Goal: Task Accomplishment & Management: Complete application form

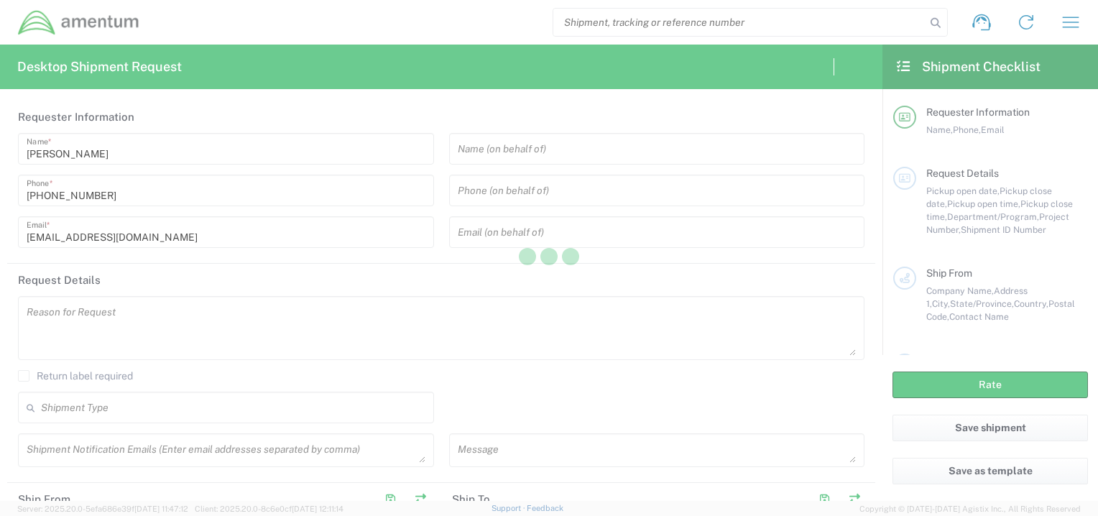
type input "[GEOGRAPHIC_DATA]"
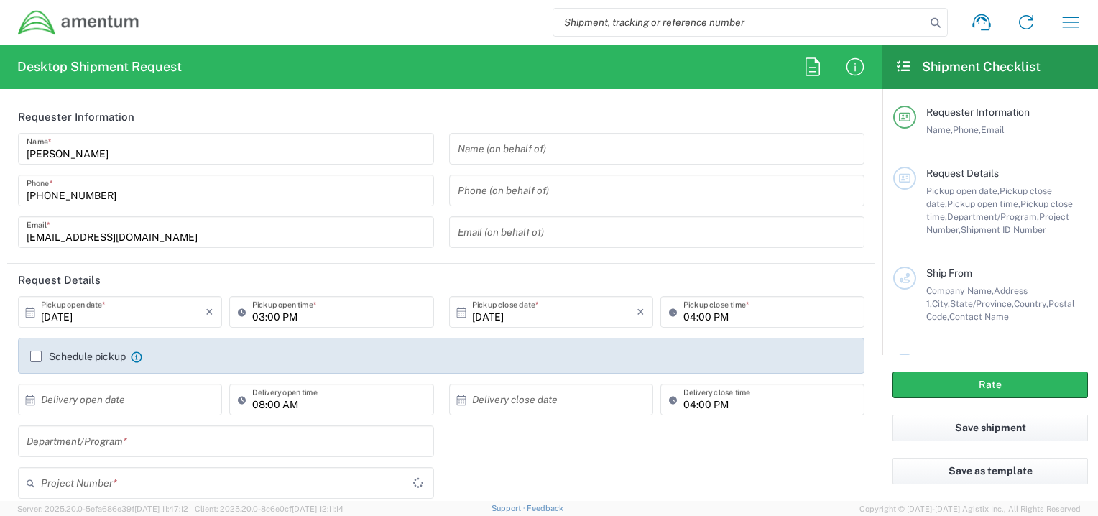
type input "OCCP.100054.00000"
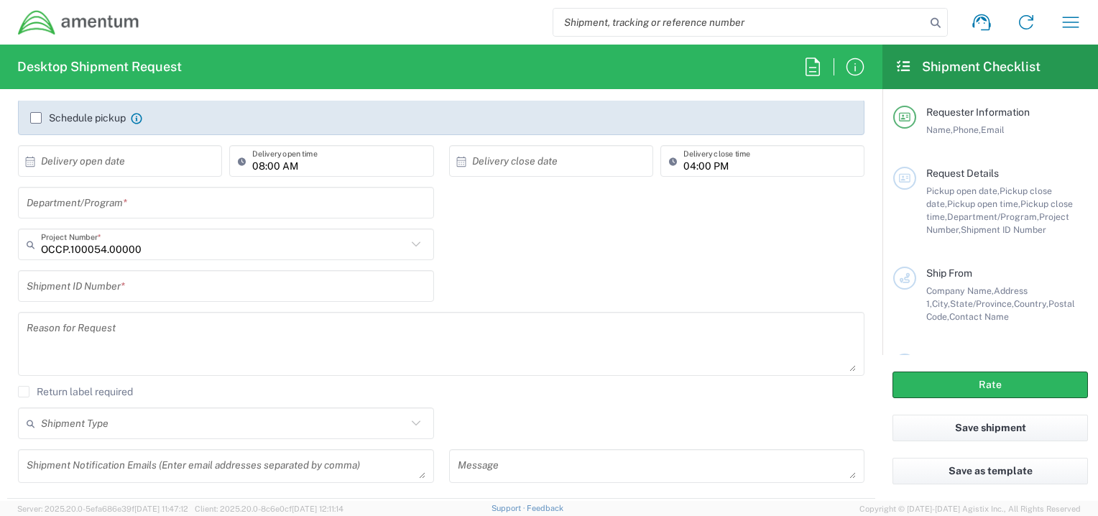
scroll to position [226, 0]
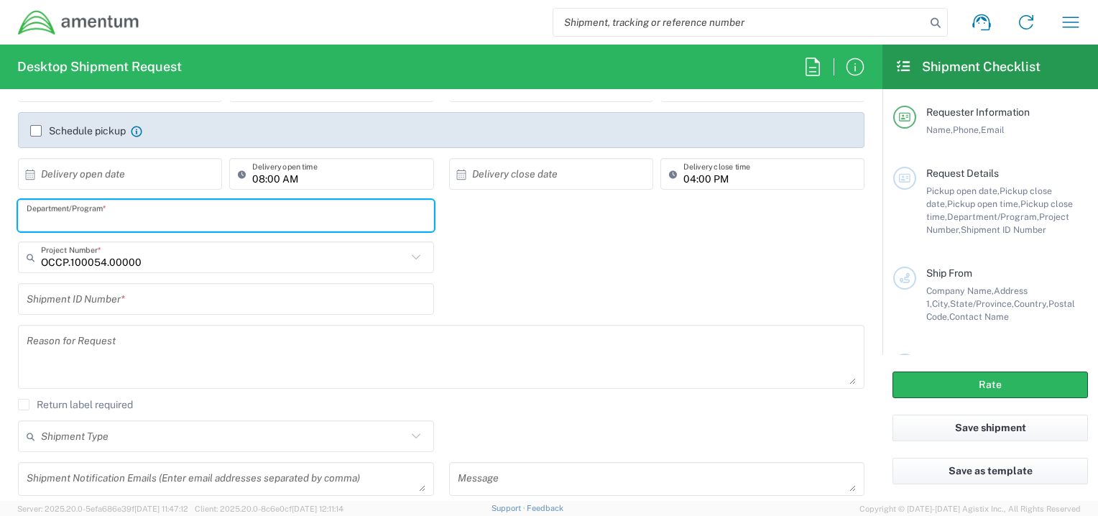
click at [149, 219] on input "text" at bounding box center [226, 215] width 399 height 25
type input "PAYROLL"
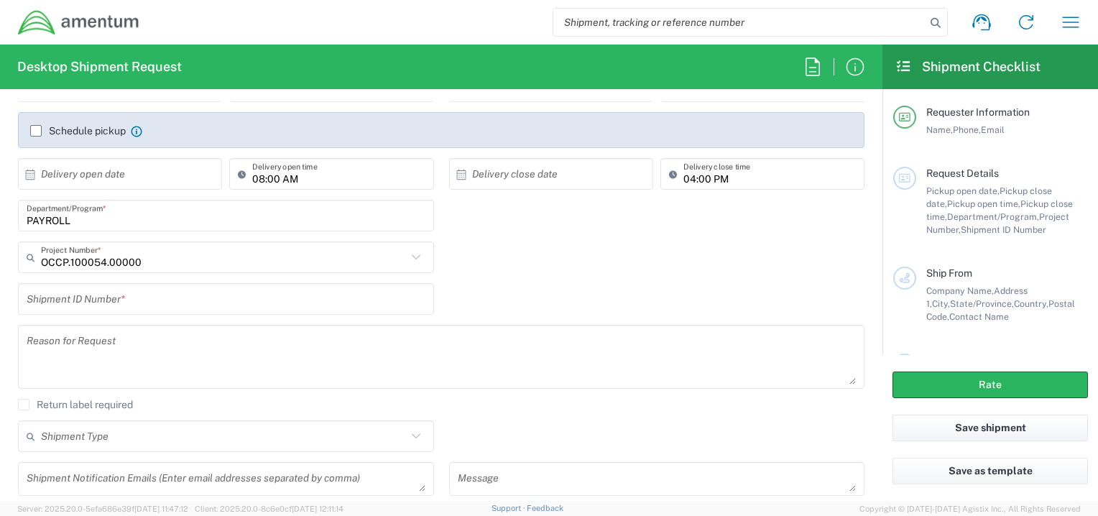
click at [408, 258] on icon at bounding box center [416, 257] width 19 height 19
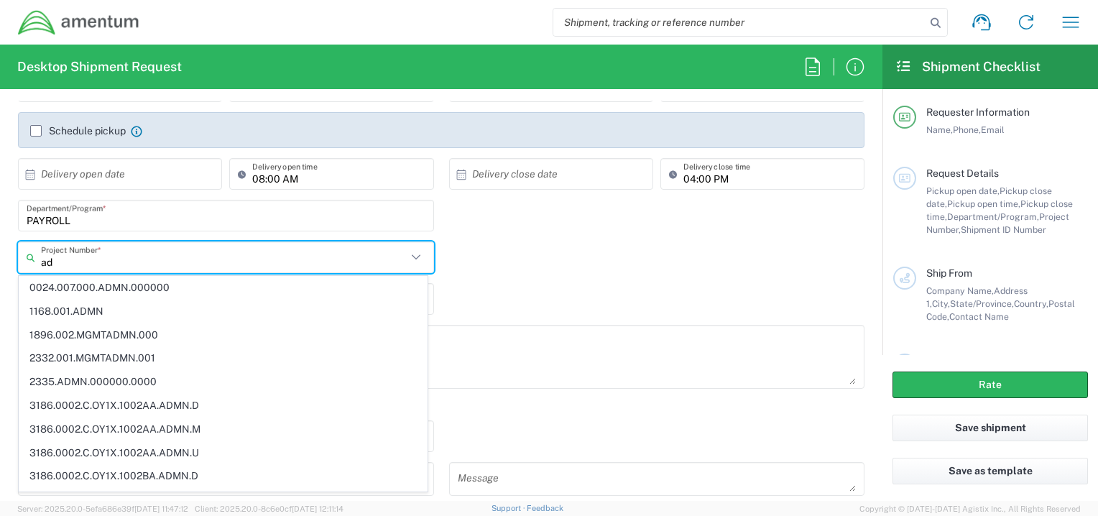
type input "a"
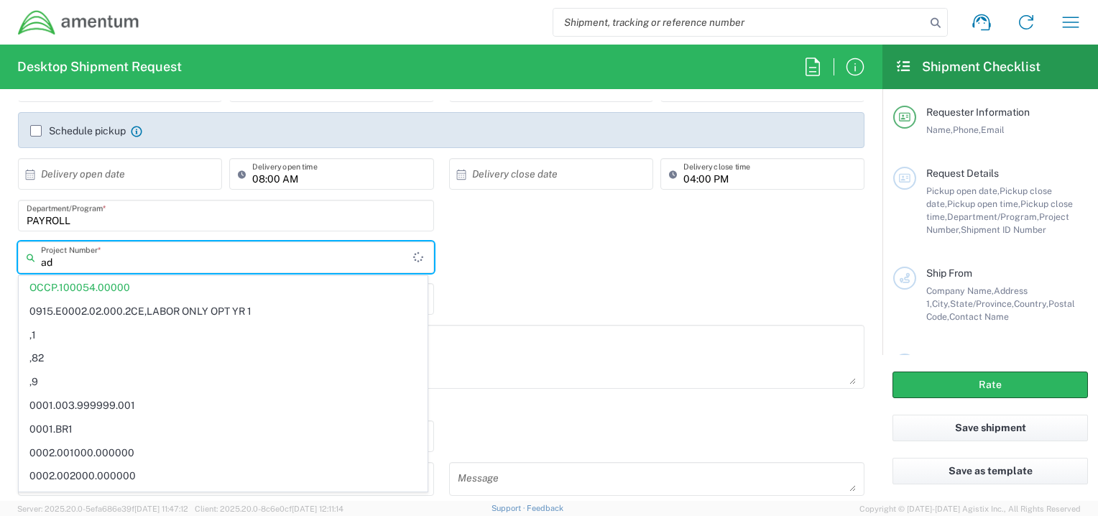
type input "a"
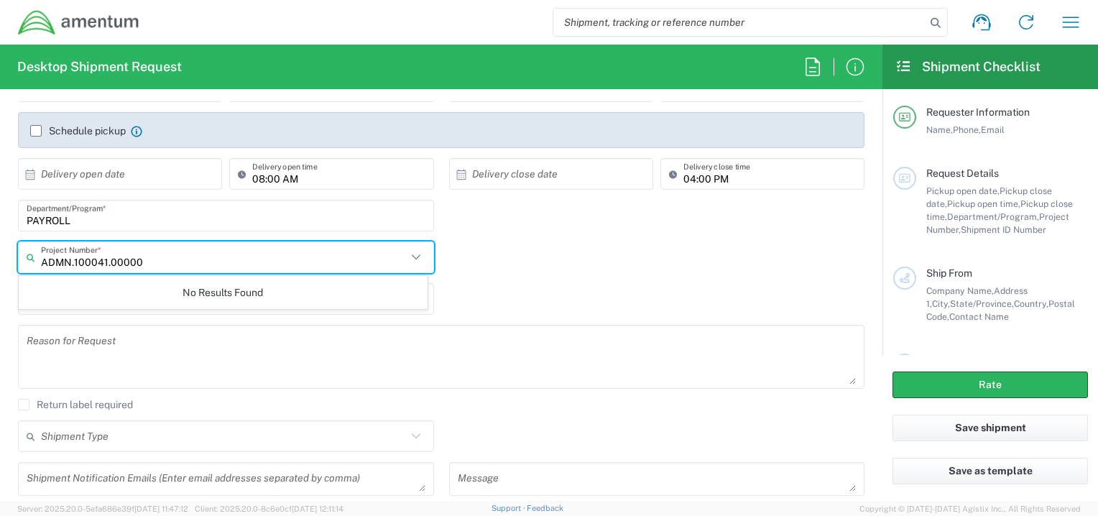
type input "ADMN.100041.00000"
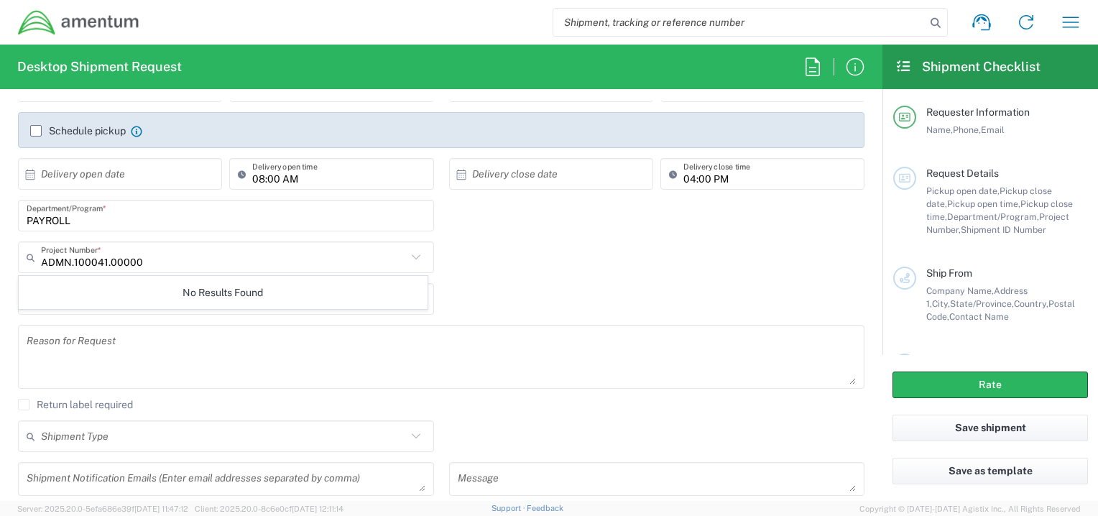
click at [407, 256] on icon at bounding box center [416, 257] width 19 height 19
click at [410, 257] on icon at bounding box center [416, 257] width 19 height 19
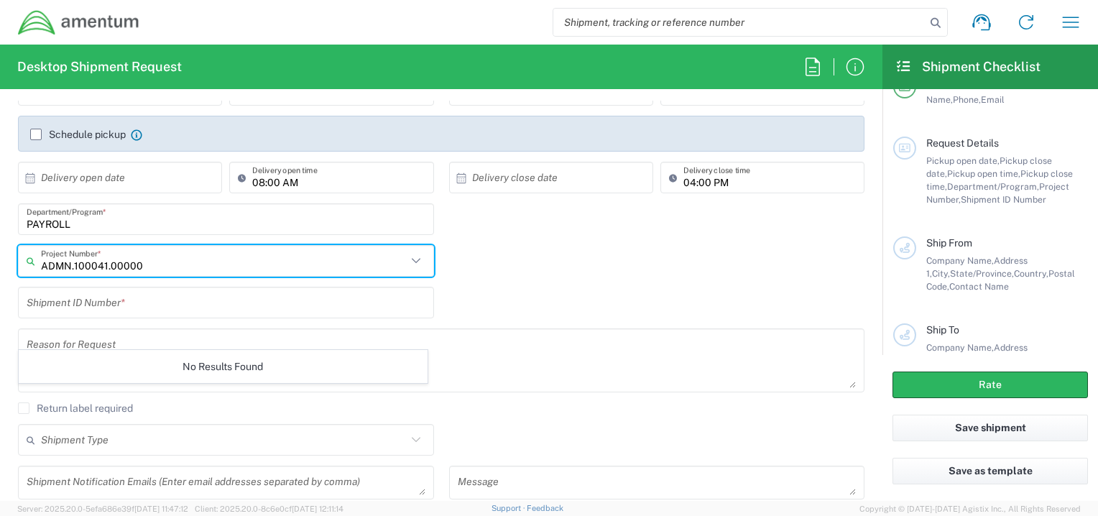
scroll to position [249, 0]
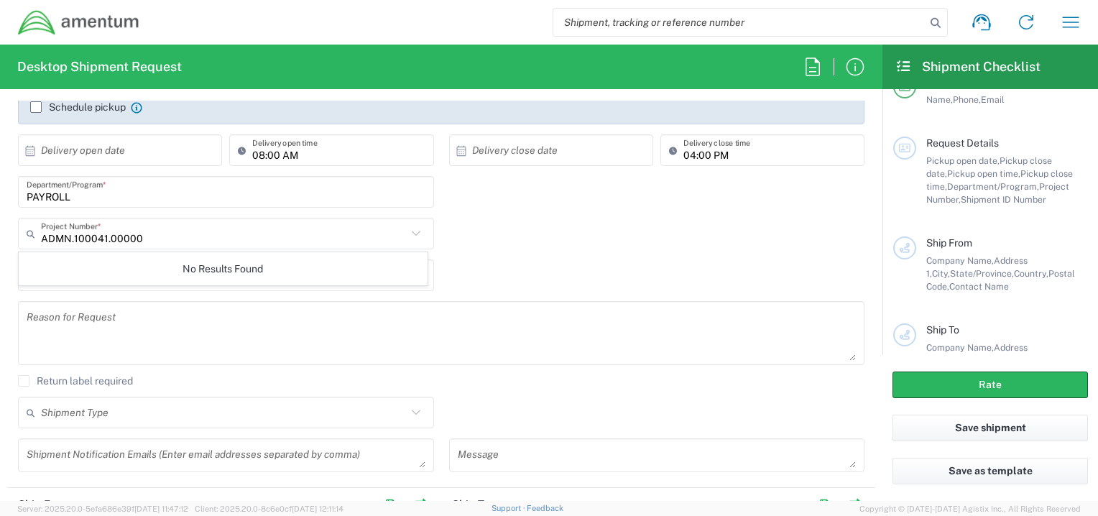
click at [411, 233] on icon at bounding box center [415, 233] width 9 height 5
click at [411, 234] on icon at bounding box center [415, 233] width 9 height 5
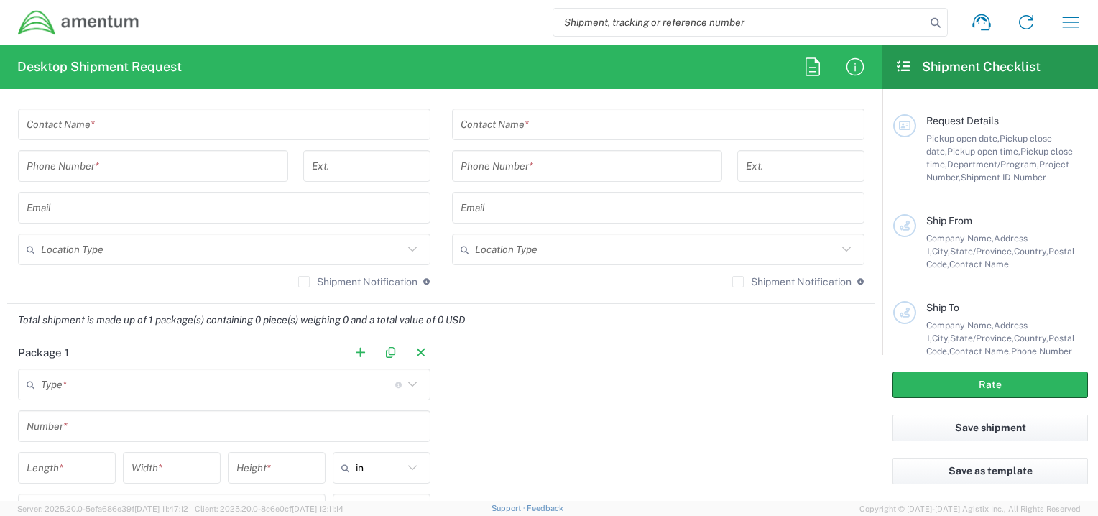
scroll to position [0, 0]
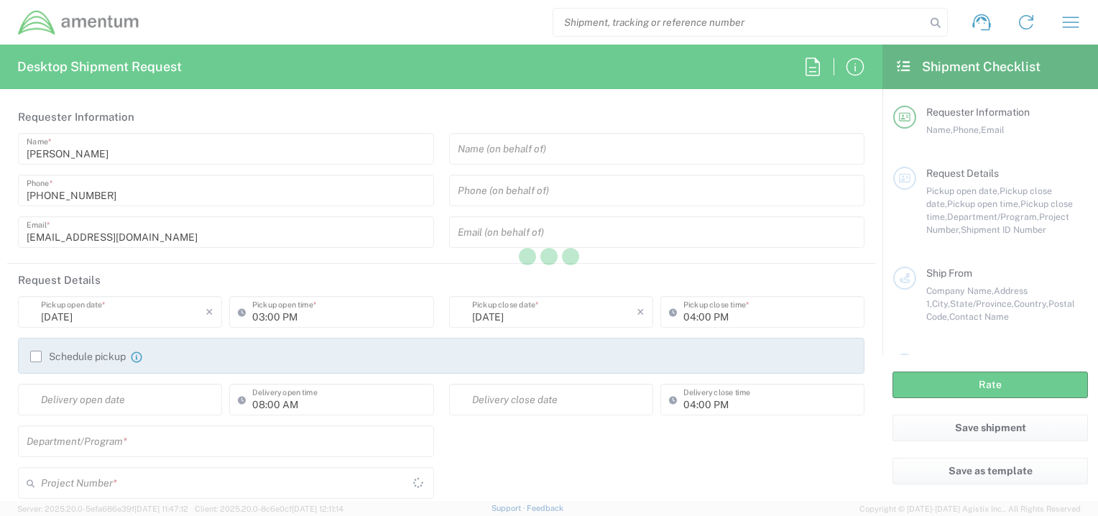
type input "[GEOGRAPHIC_DATA]"
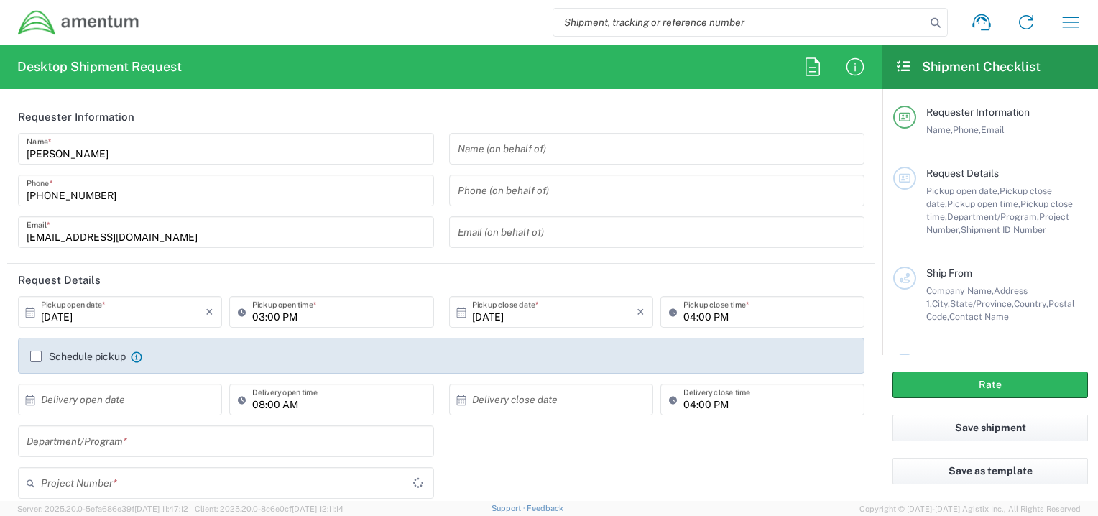
type input "OCCP.100054.00000"
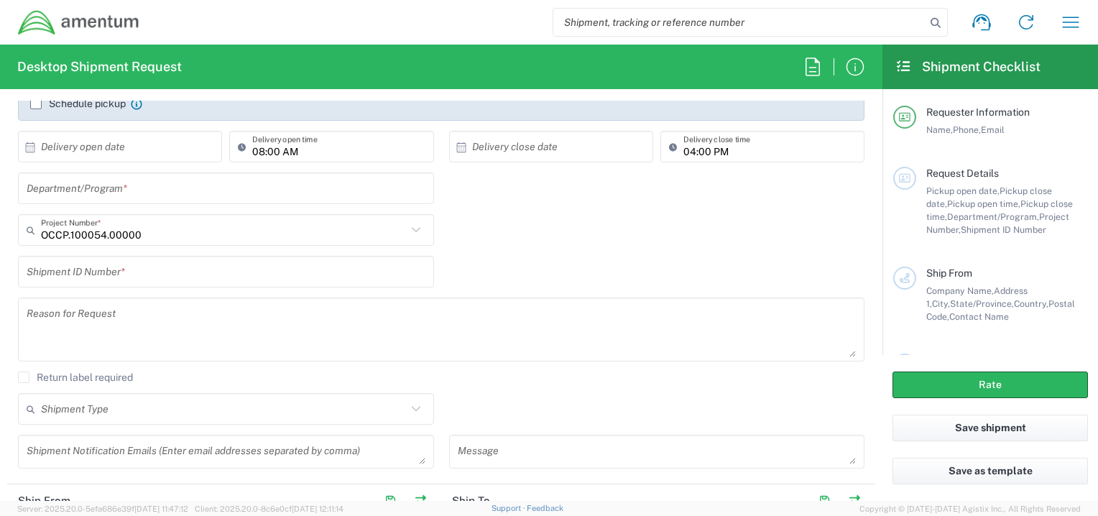
scroll to position [259, 0]
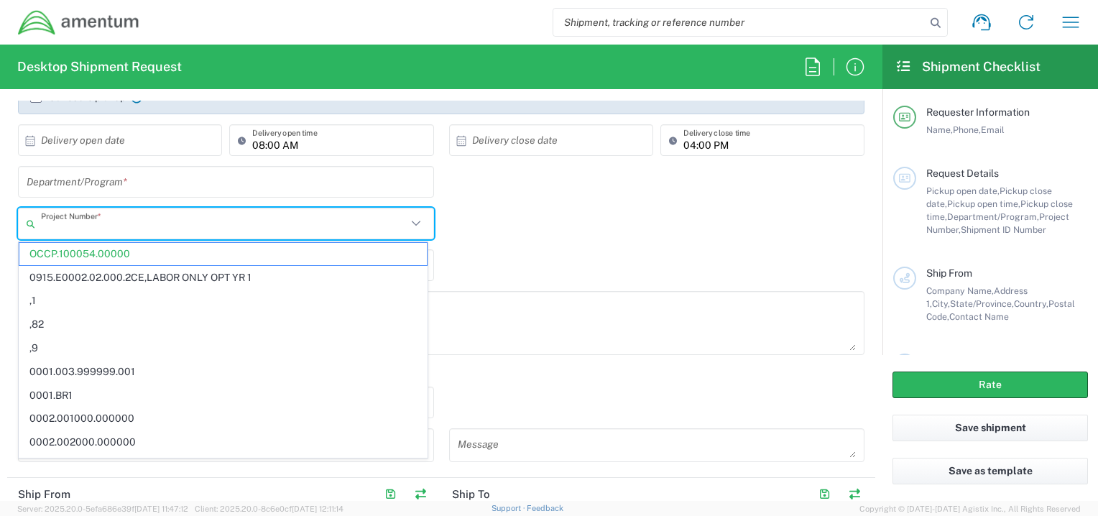
click at [157, 221] on input "text" at bounding box center [224, 223] width 366 height 25
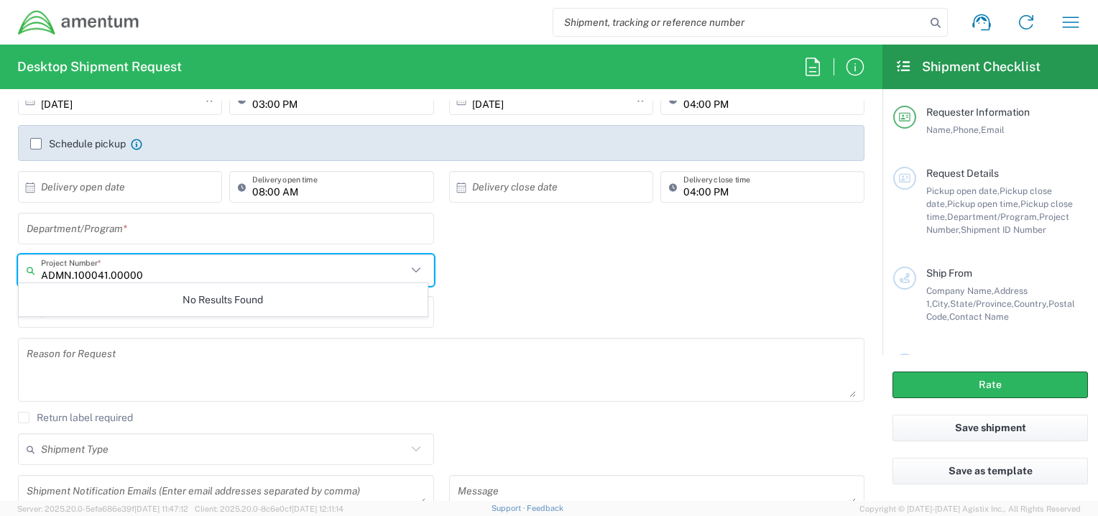
scroll to position [218, 0]
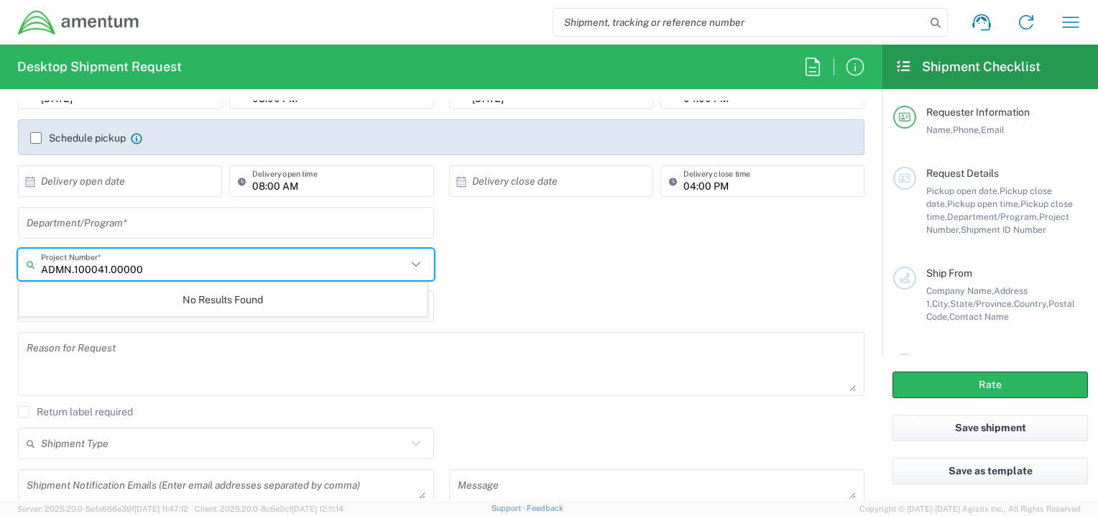
type input "ADMN.100041.00000"
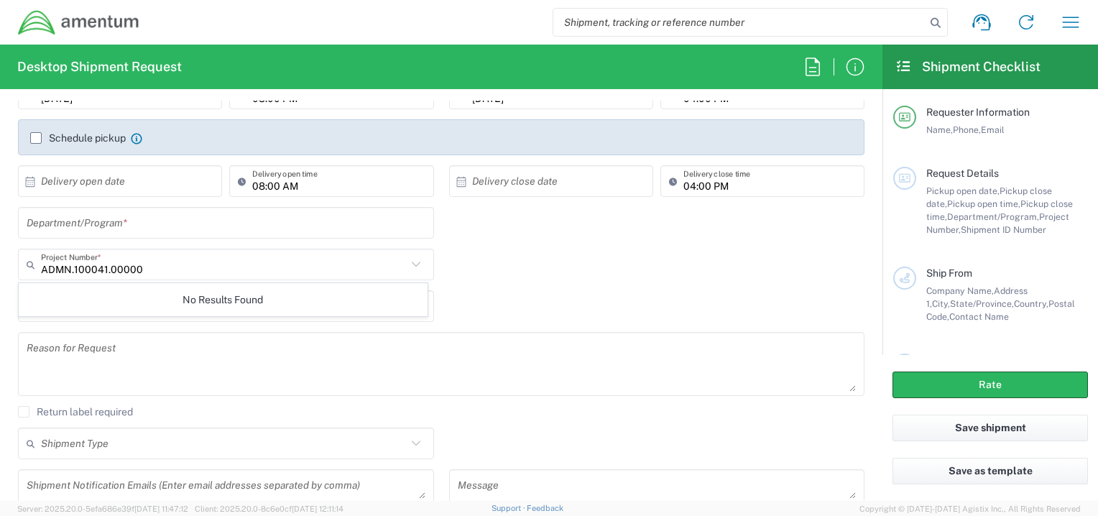
click at [411, 263] on icon at bounding box center [416, 264] width 19 height 19
click at [323, 298] on div "No Results Found" at bounding box center [223, 299] width 409 height 33
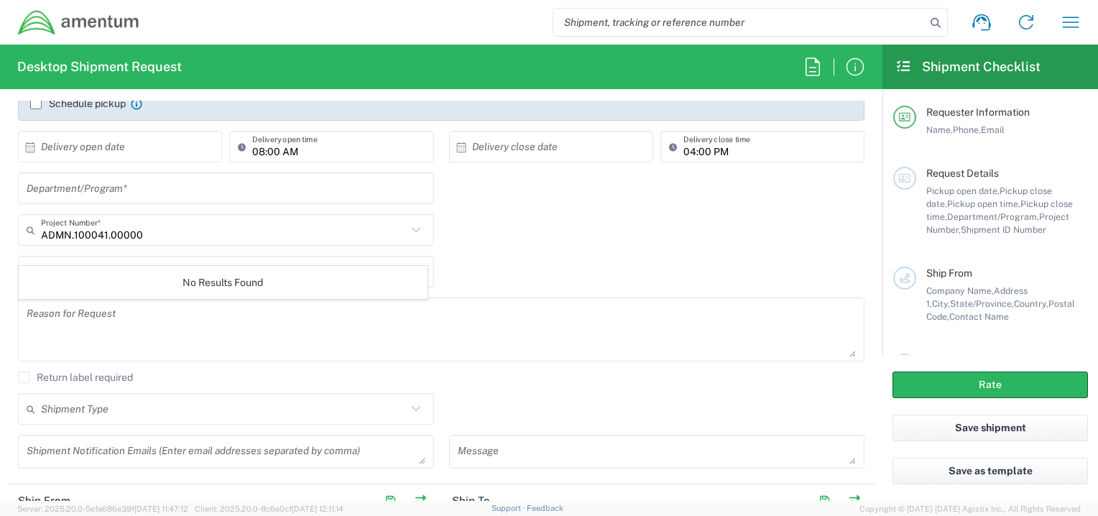
scroll to position [213, 0]
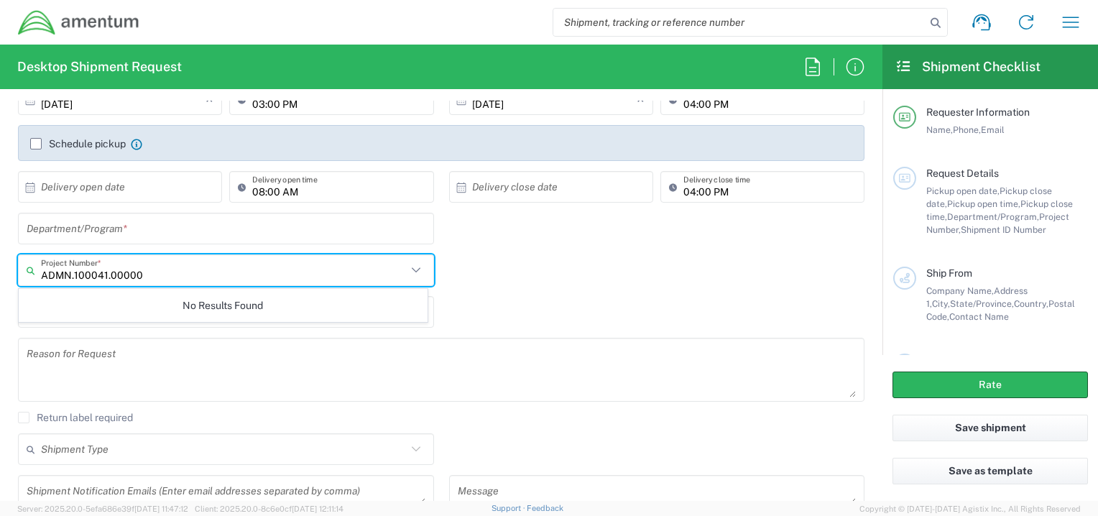
click at [164, 269] on input "ADMN.100041.00000" at bounding box center [224, 270] width 366 height 25
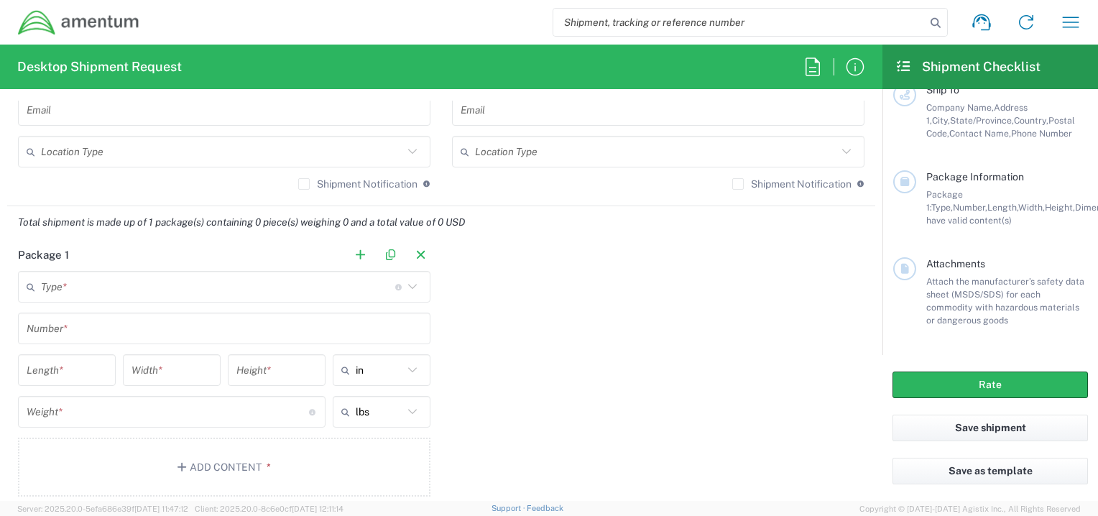
scroll to position [1119, 0]
